Goal: Check status: Check status

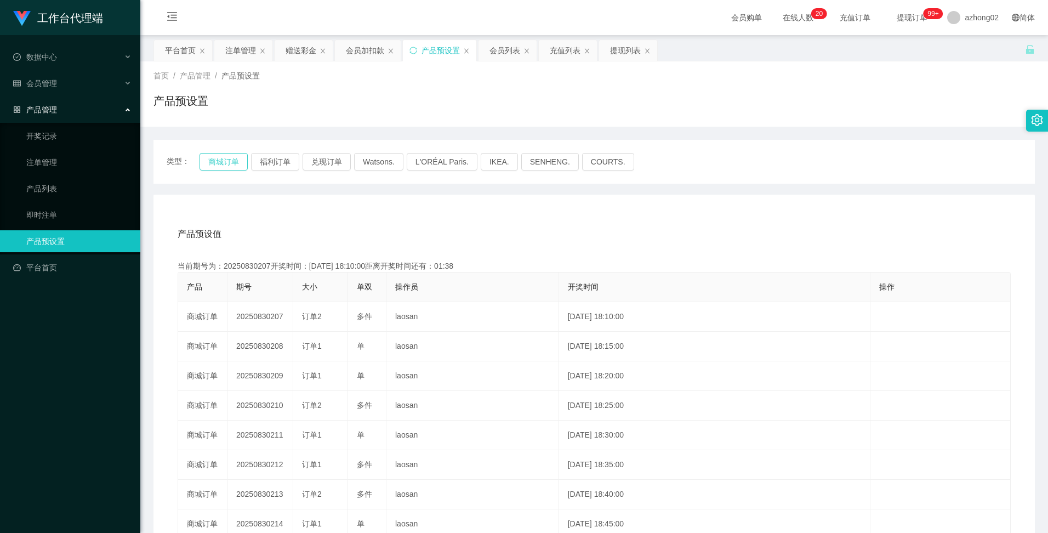
click at [227, 162] on button "商城订单" at bounding box center [224, 162] width 48 height 18
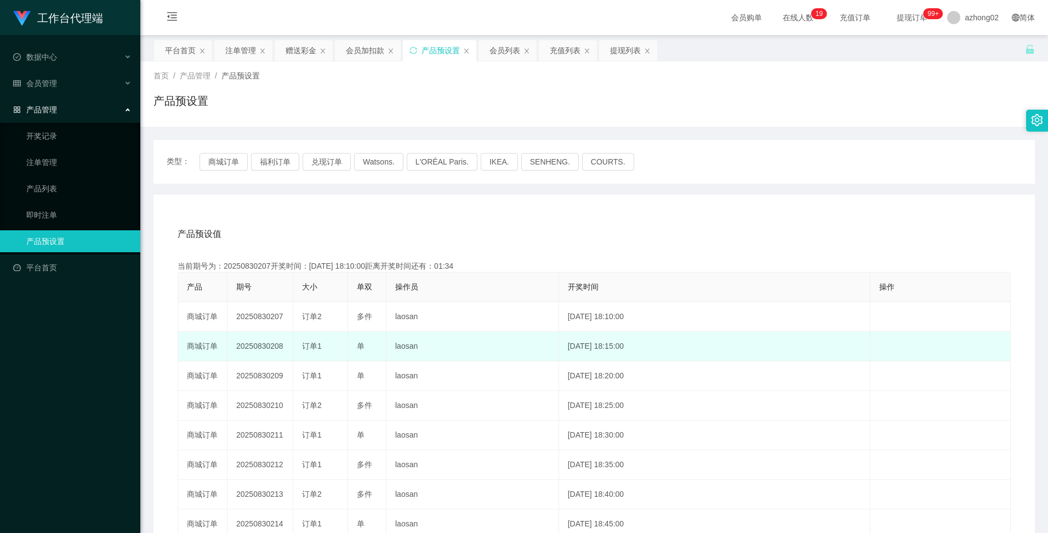
click at [256, 346] on td "20250830208" at bounding box center [260, 347] width 66 height 30
copy td "20250830208"
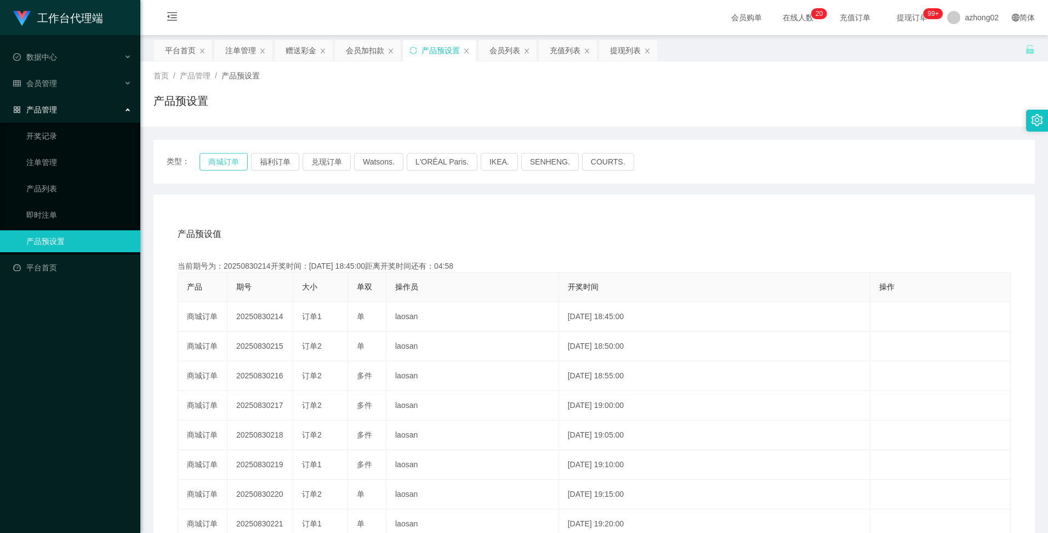
click at [225, 155] on button "商城订单" at bounding box center [224, 162] width 48 height 18
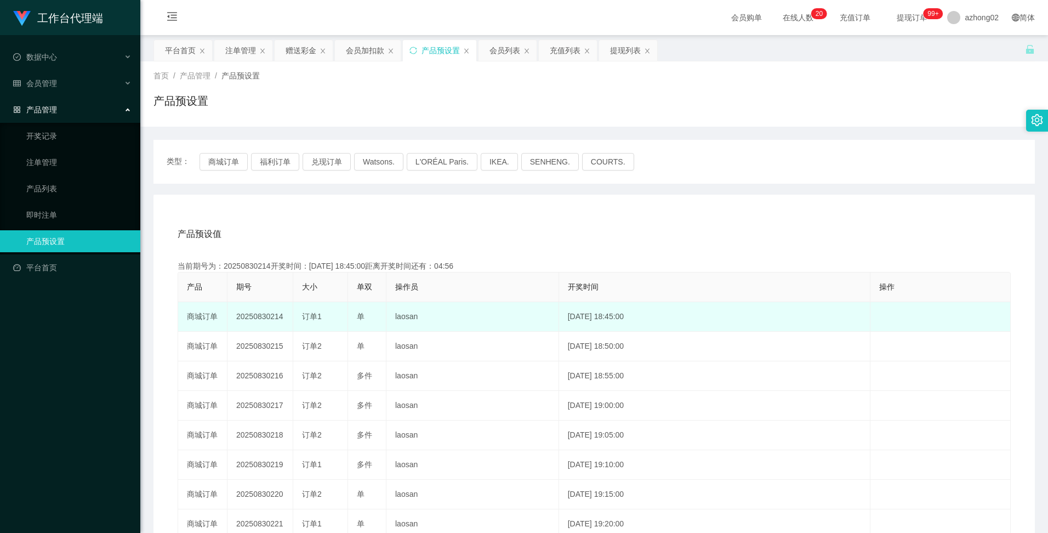
click at [265, 316] on td "20250830214" at bounding box center [260, 317] width 66 height 30
copy td "20250830214"
